Goal: Information Seeking & Learning: Learn about a topic

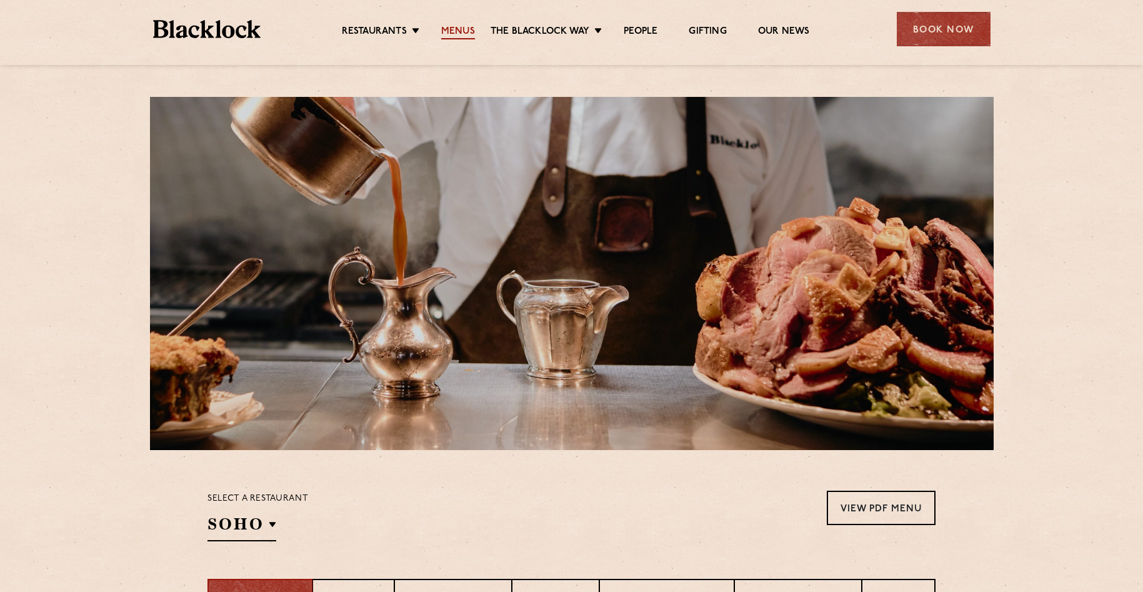
click at [465, 30] on link "Menus" at bounding box center [458, 33] width 34 height 14
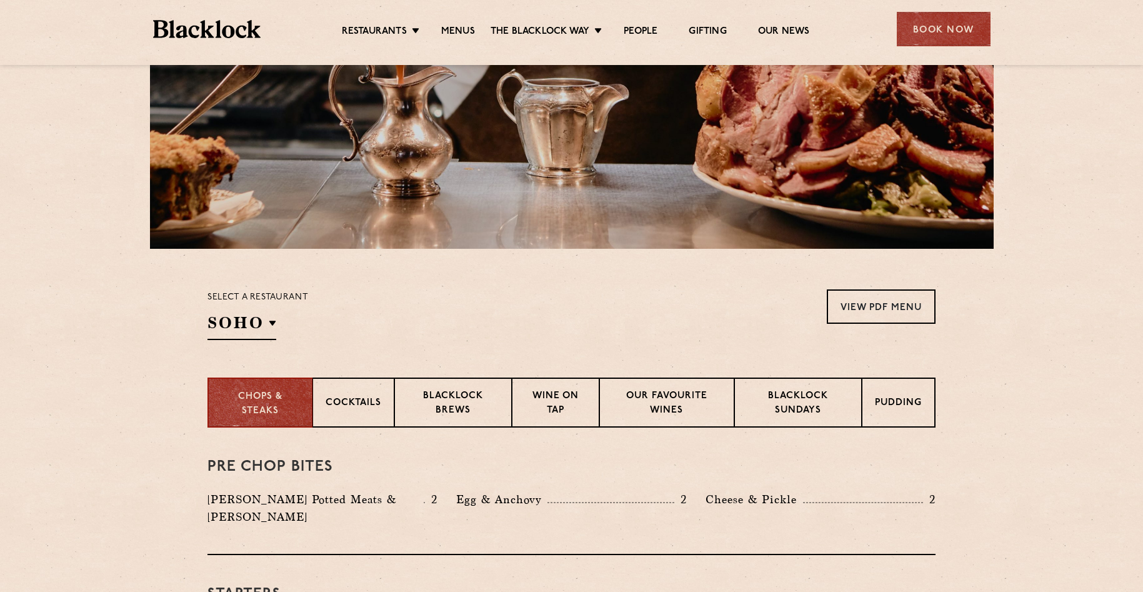
scroll to position [250, 0]
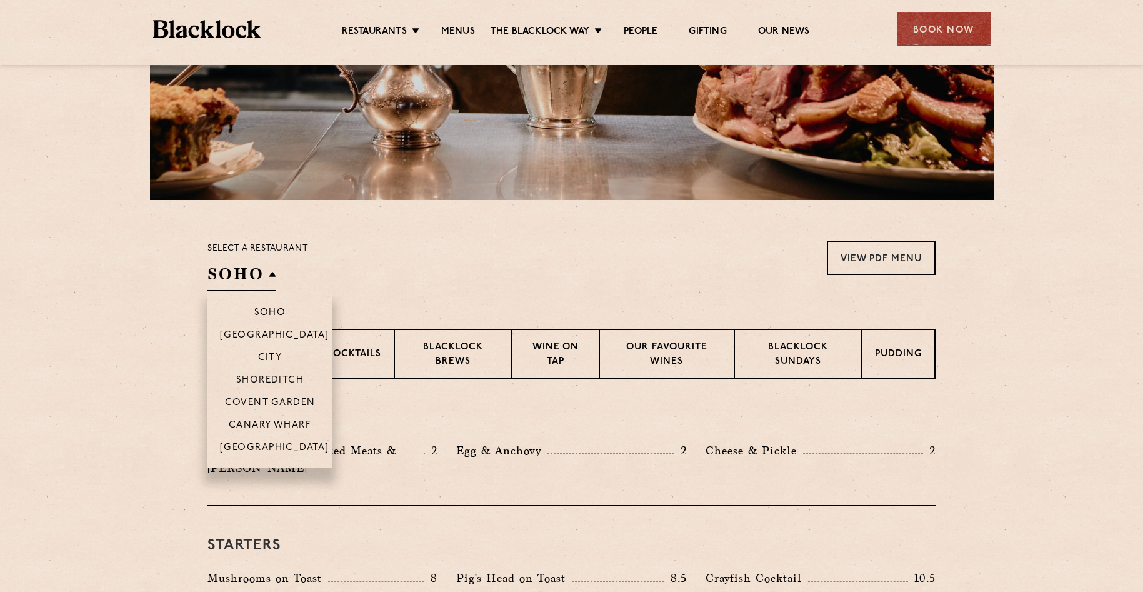
click at [269, 271] on h2 "SOHO" at bounding box center [241, 277] width 69 height 28
click at [275, 446] on p "[GEOGRAPHIC_DATA]" at bounding box center [274, 448] width 109 height 12
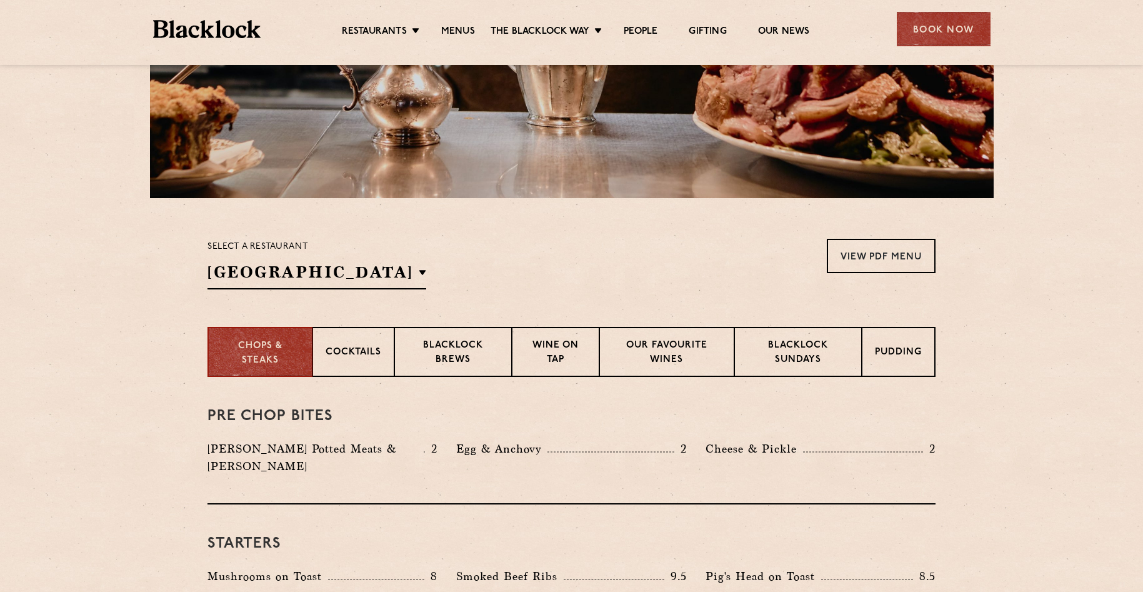
scroll to position [125, 0]
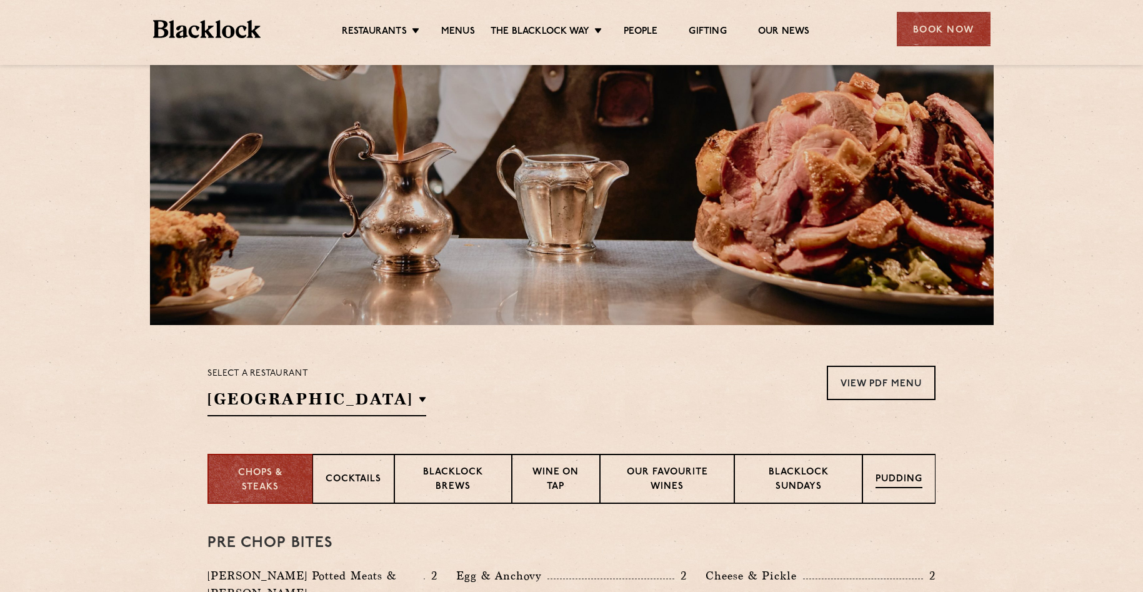
click at [887, 479] on p "Pudding" at bounding box center [898, 480] width 47 height 16
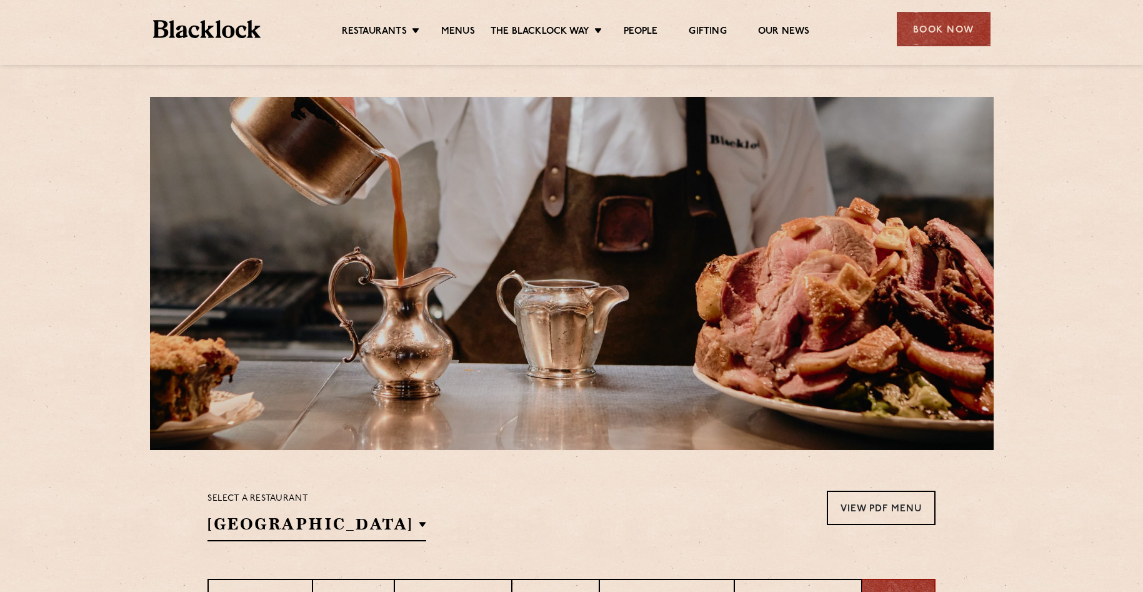
scroll to position [250, 0]
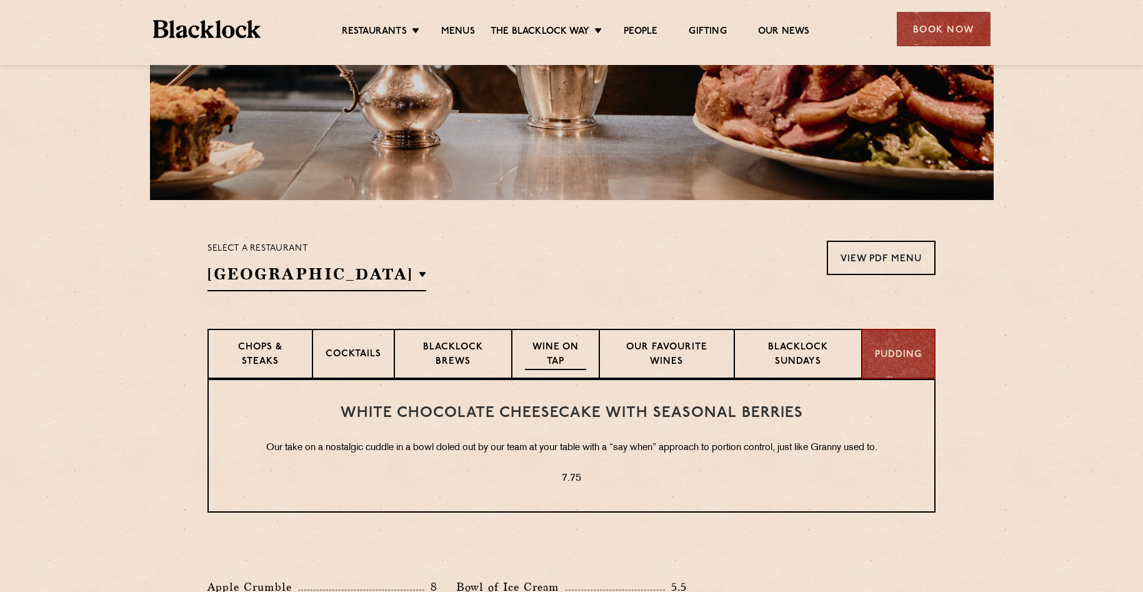
click at [554, 352] on p "Wine on Tap" at bounding box center [555, 355] width 61 height 29
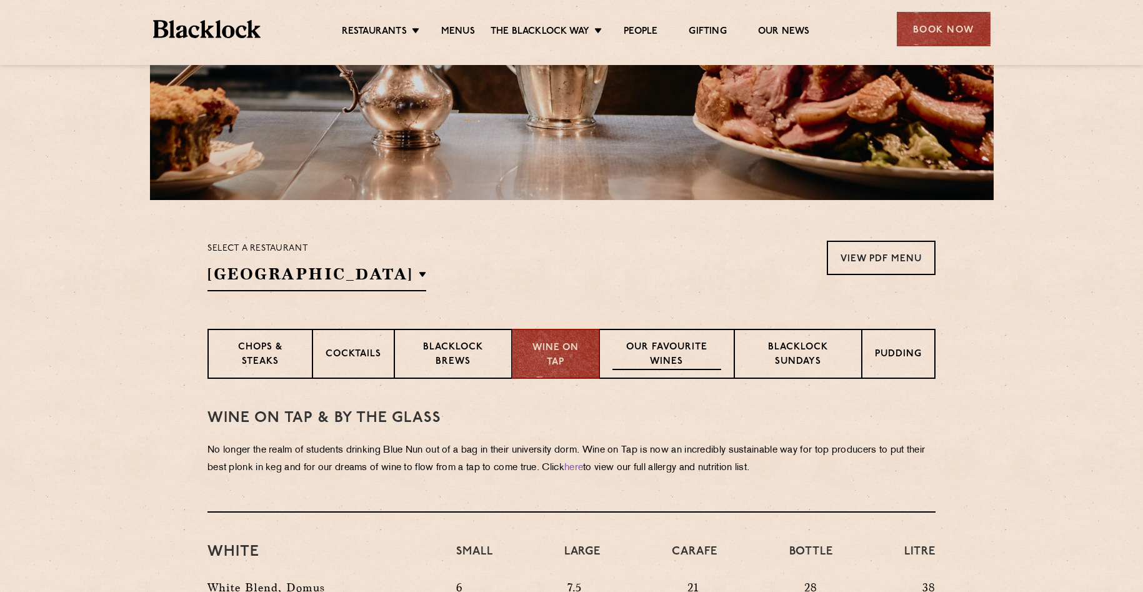
click at [687, 356] on p "Our favourite wines" at bounding box center [666, 355] width 108 height 29
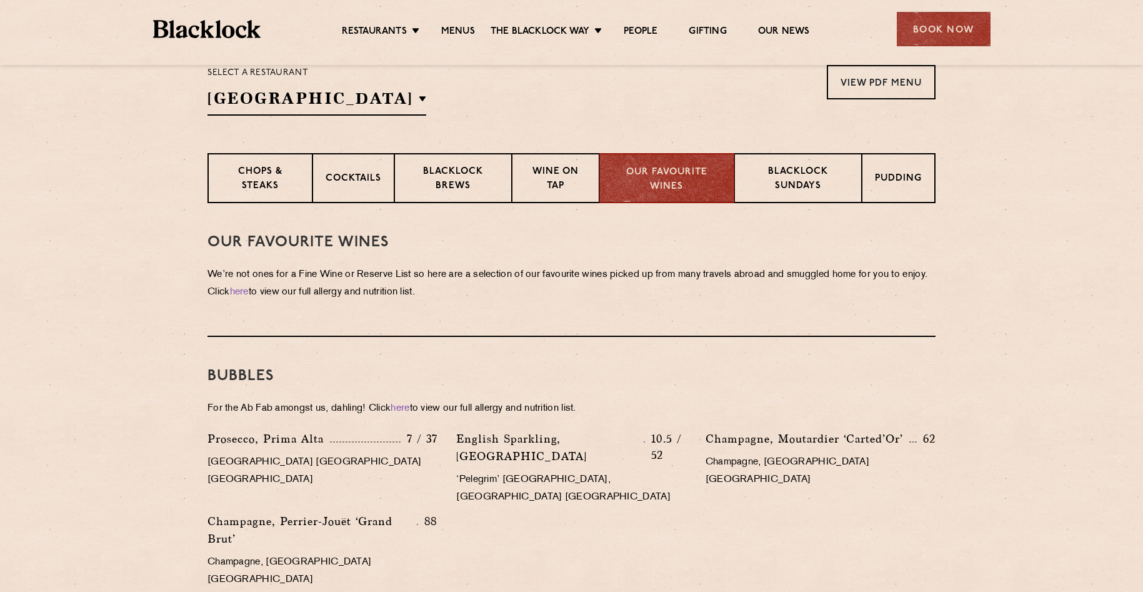
scroll to position [687, 0]
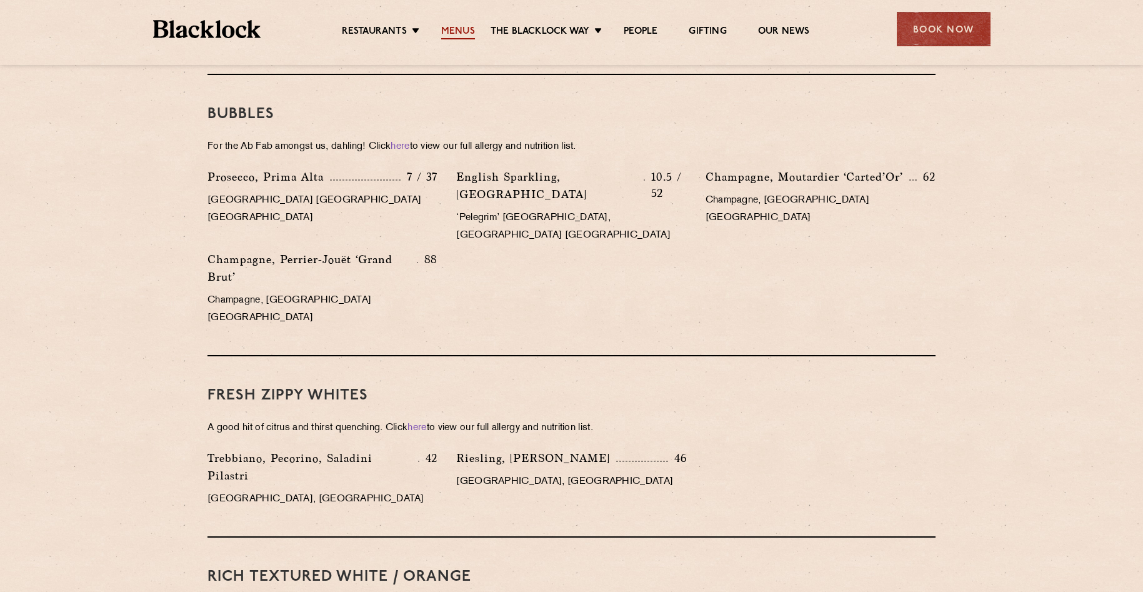
click at [462, 31] on link "Menus" at bounding box center [458, 33] width 34 height 14
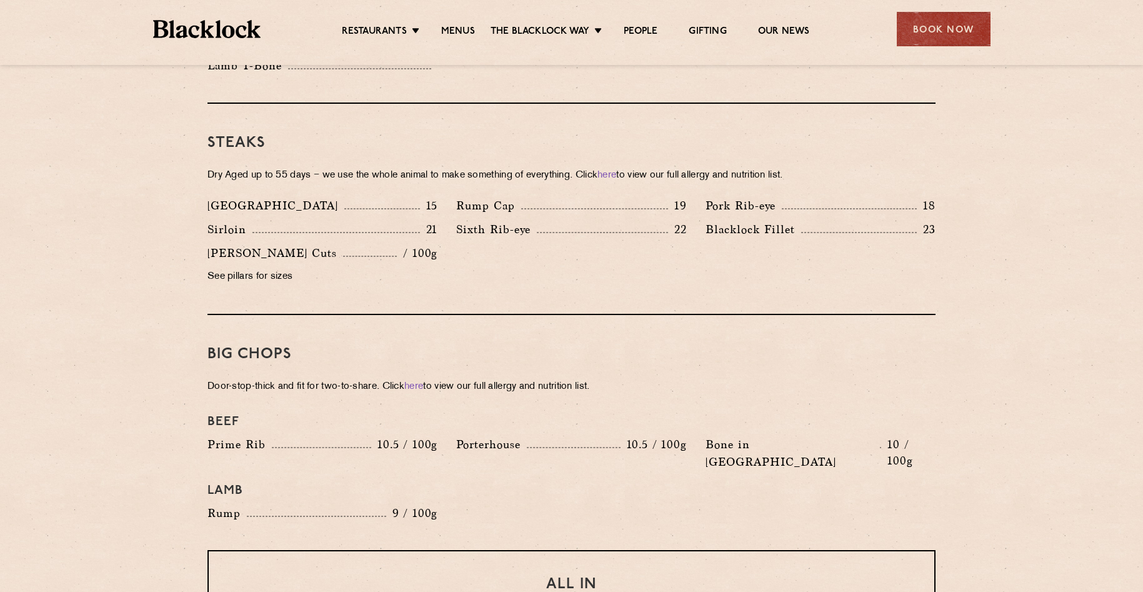
scroll to position [875, 0]
